Goal: Information Seeking & Learning: Learn about a topic

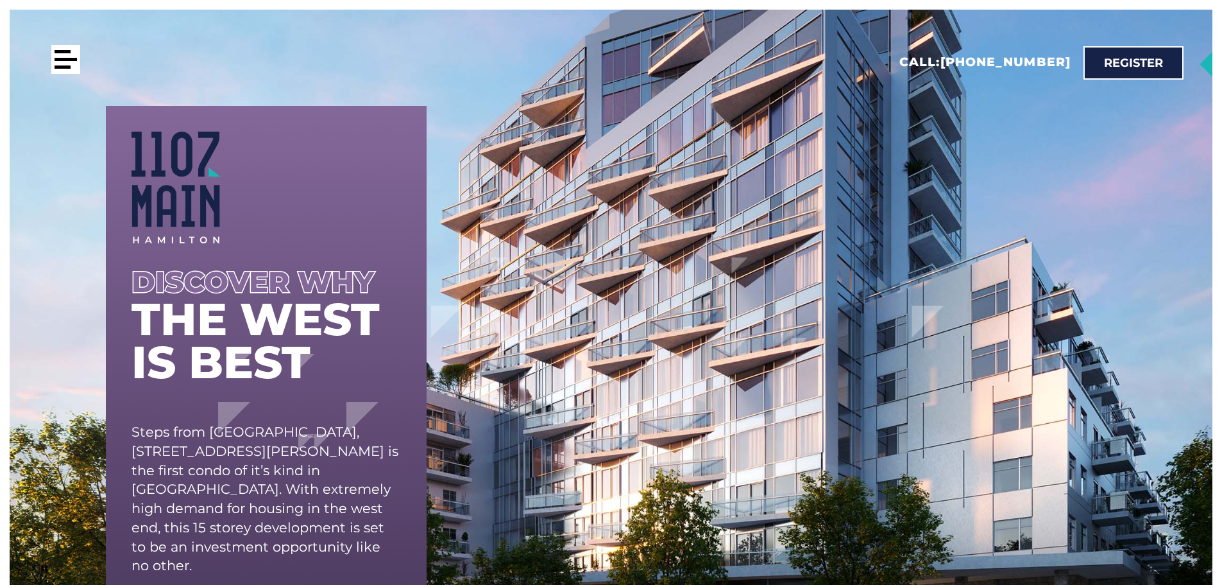
click at [68, 67] on div at bounding box center [63, 66] width 16 height 3
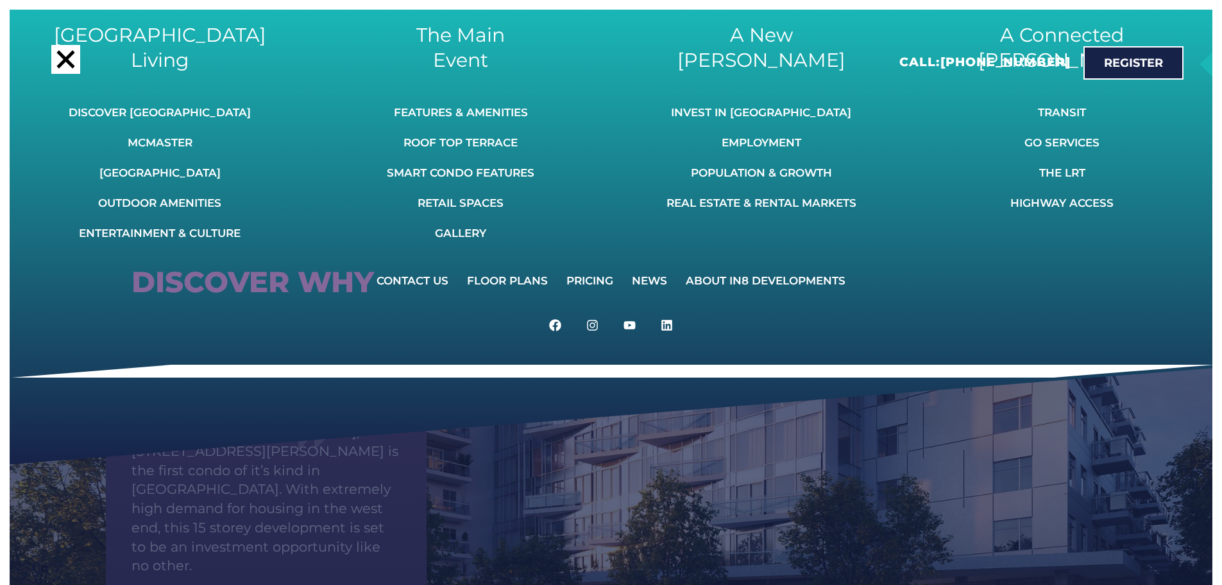
click at [601, 513] on div "West End Living Discover Westdale McMaster Westdale Village Outdoor Amenities E…" at bounding box center [611, 302] width 1203 height 585
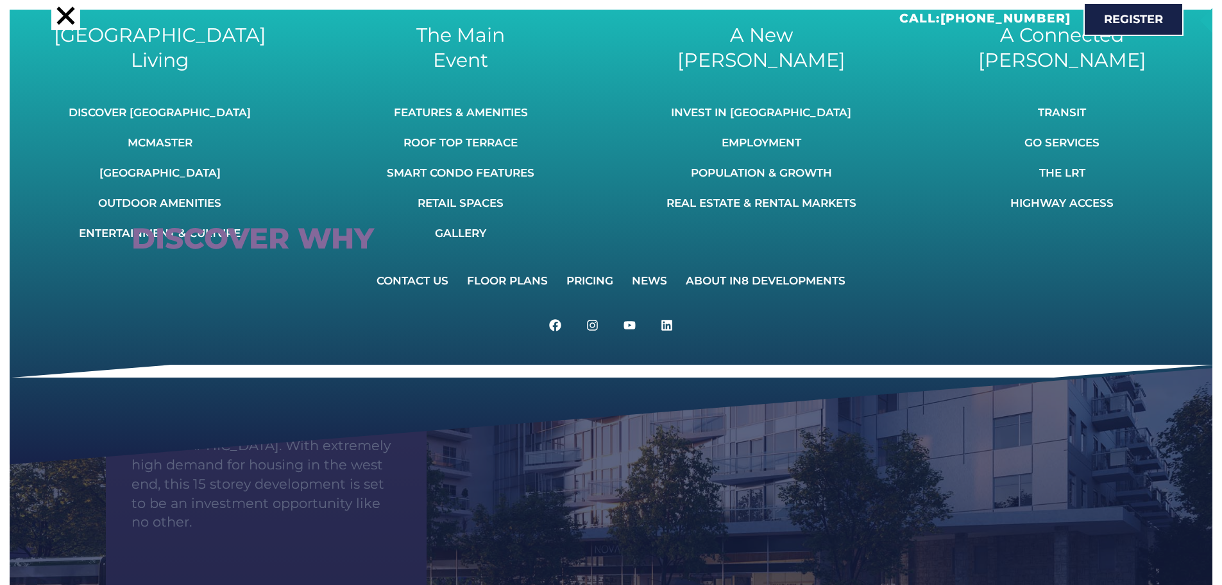
scroll to position [128, 0]
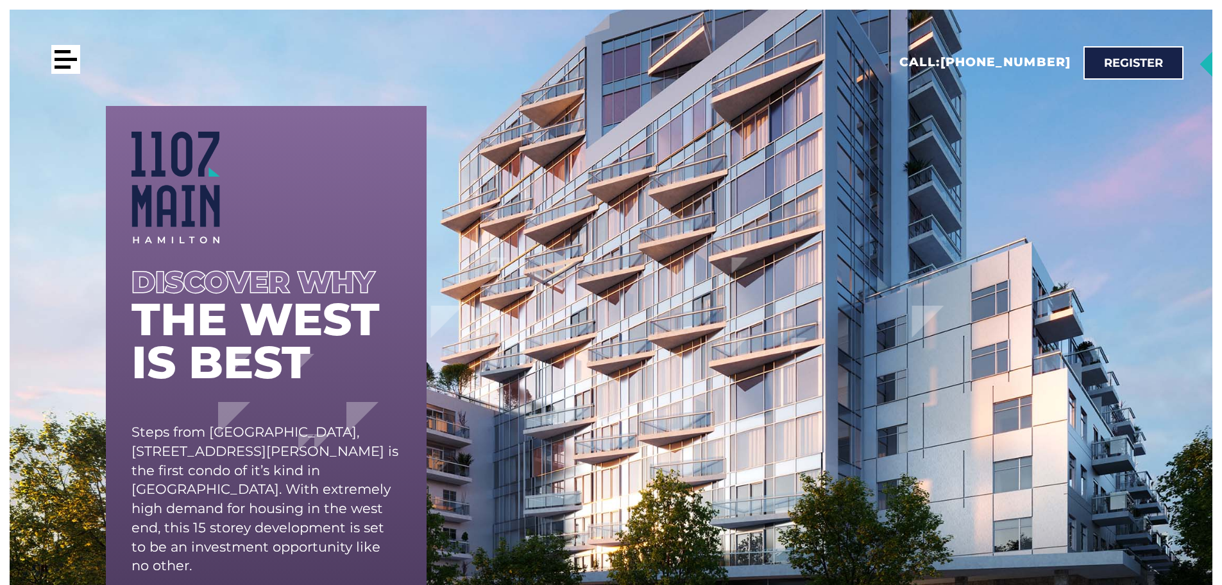
click at [71, 67] on div at bounding box center [63, 66] width 16 height 3
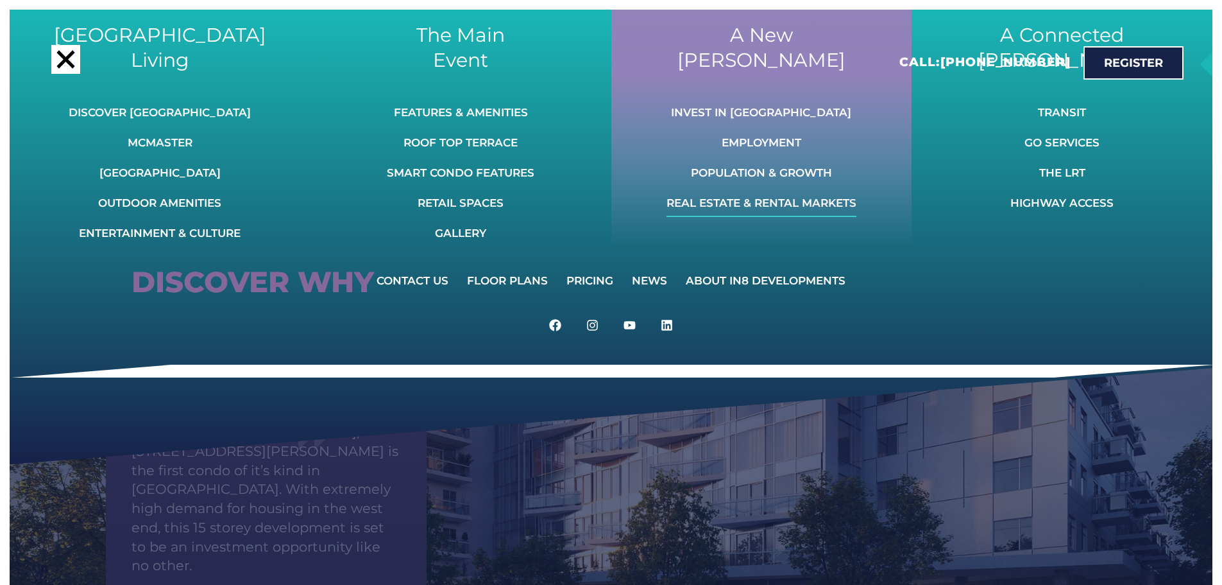
click at [811, 206] on link "Real Estate & Rental Markets" at bounding box center [762, 203] width 190 height 28
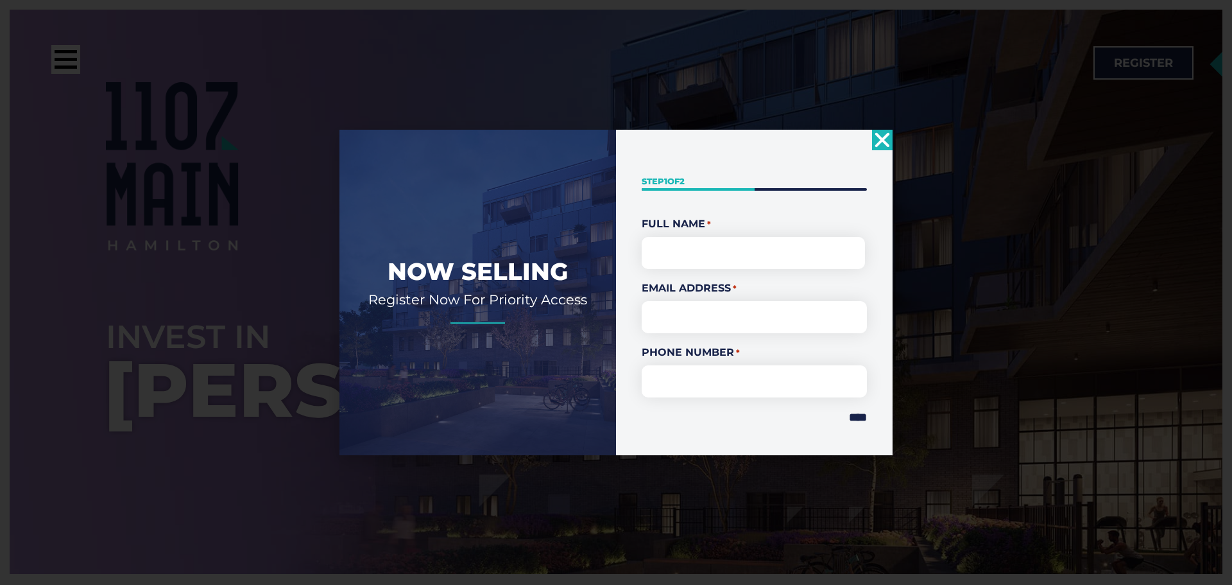
click at [886, 137] on icon "Close" at bounding box center [882, 140] width 21 height 21
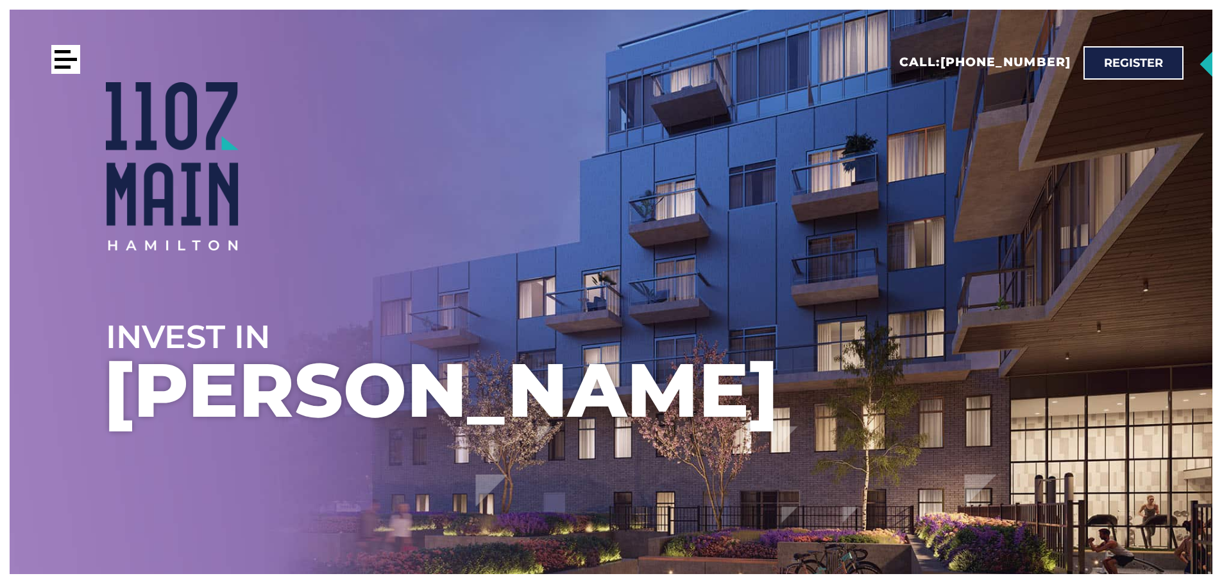
click at [74, 61] on div at bounding box center [66, 59] width 22 height 3
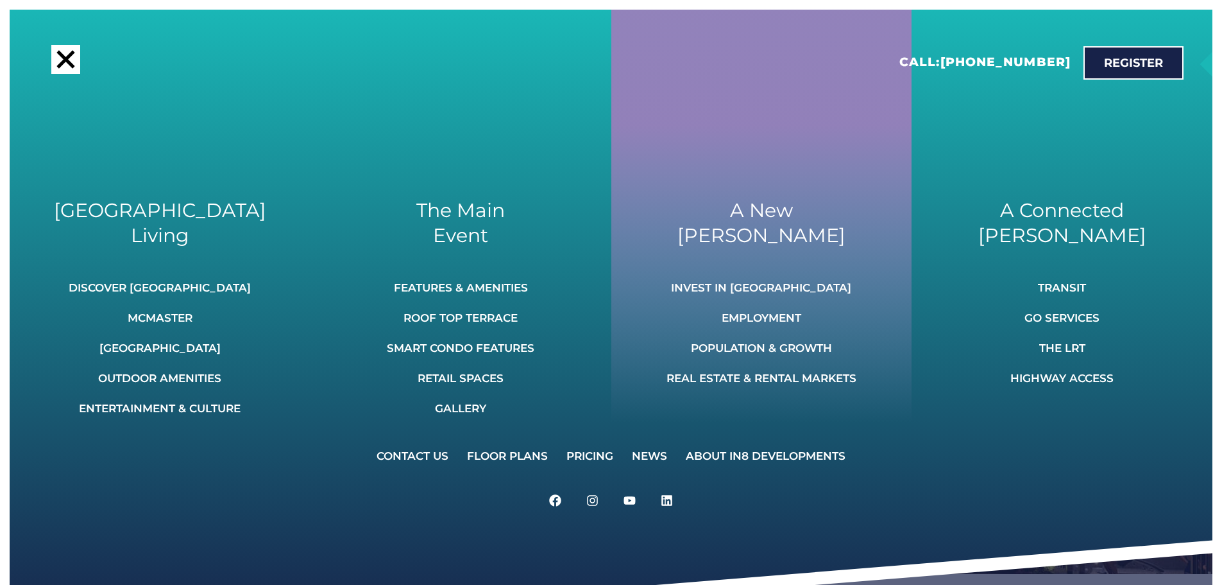
click at [787, 286] on link "Invest In [GEOGRAPHIC_DATA]" at bounding box center [762, 287] width 190 height 28
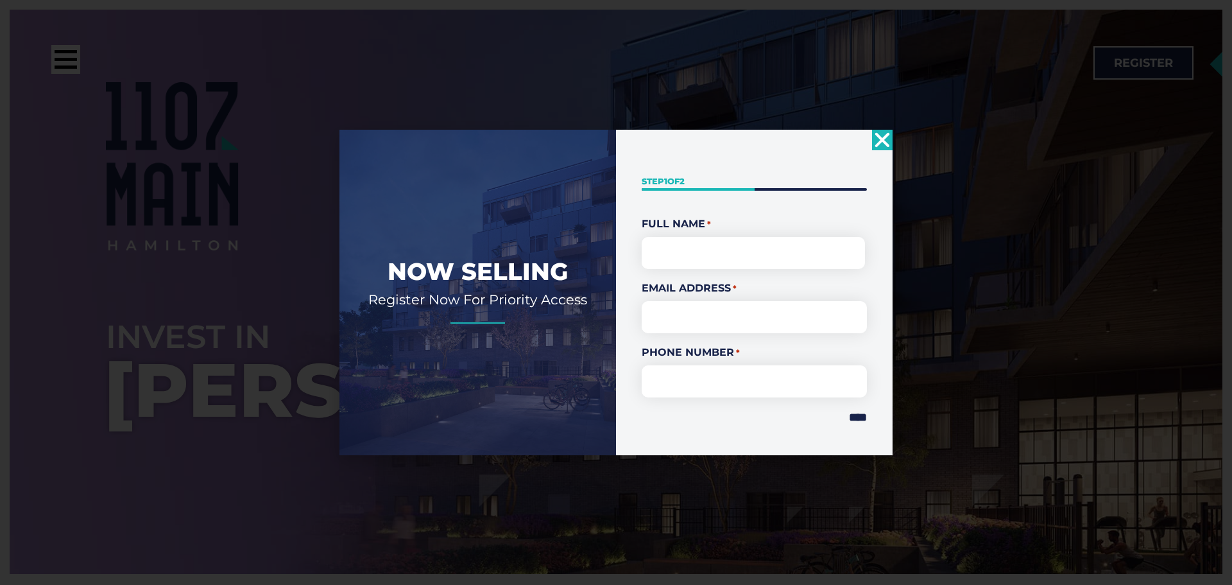
click at [880, 143] on use "Close" at bounding box center [882, 139] width 15 height 15
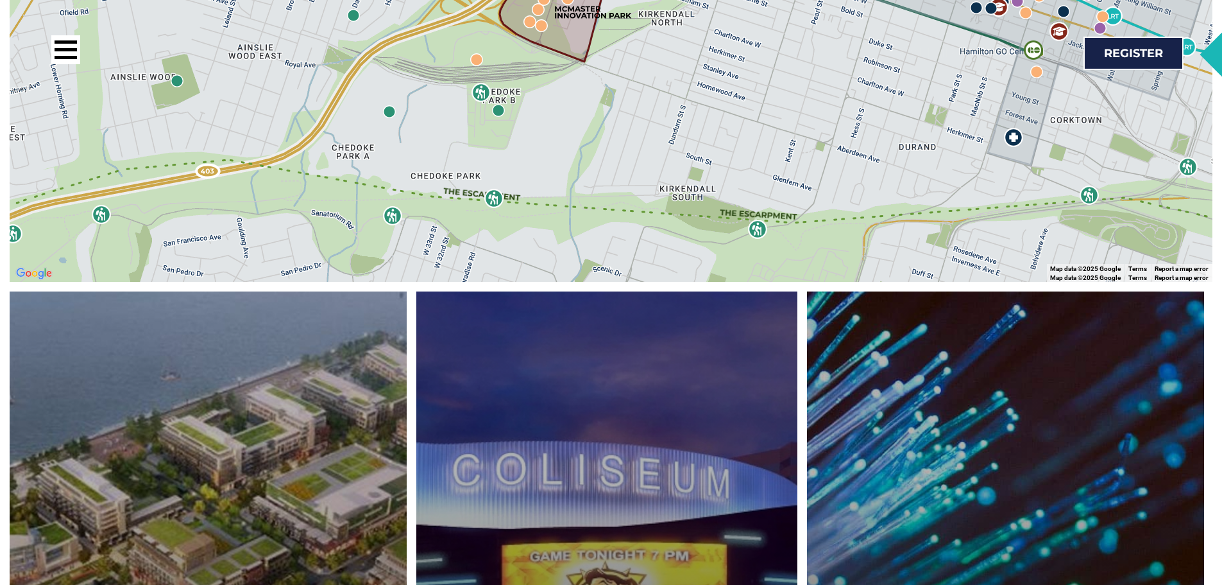
scroll to position [1925, 0]
